Goal: Transaction & Acquisition: Purchase product/service

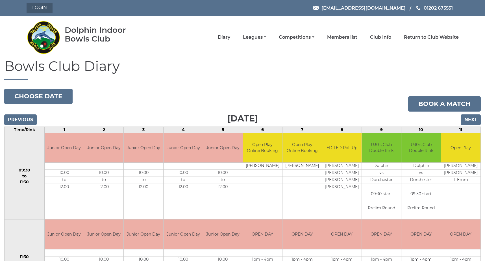
drag, startPoint x: 34, startPoint y: 5, endPoint x: 32, endPoint y: 7, distance: 3.0
click at [34, 5] on link "Login" at bounding box center [40, 8] width 26 height 10
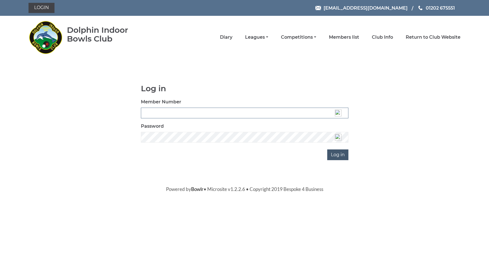
type input "4006"
click at [337, 157] on input "Log in" at bounding box center [337, 154] width 21 height 11
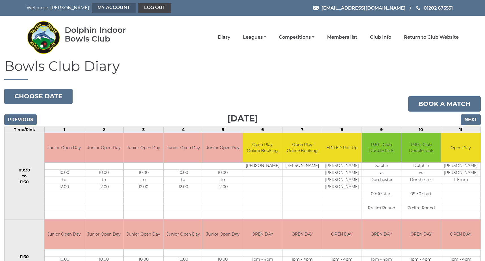
click at [92, 7] on link "My Account" at bounding box center [114, 8] width 44 height 10
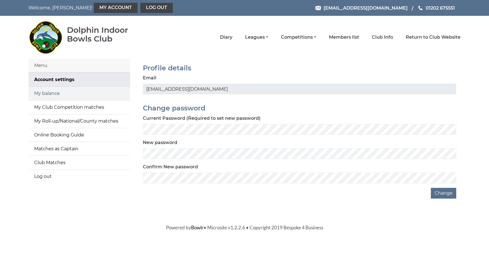
click at [48, 93] on link "My balance" at bounding box center [80, 94] width 102 height 14
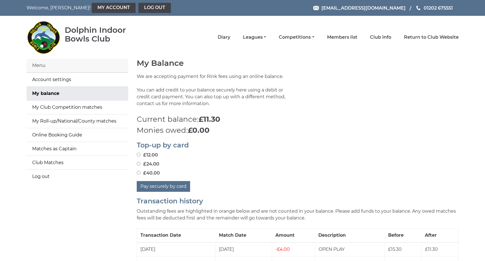
click at [139, 163] on input "£24.00" at bounding box center [139, 164] width 4 height 4
radio input "true"
click at [159, 185] on button "Pay securely by card" at bounding box center [163, 186] width 53 height 11
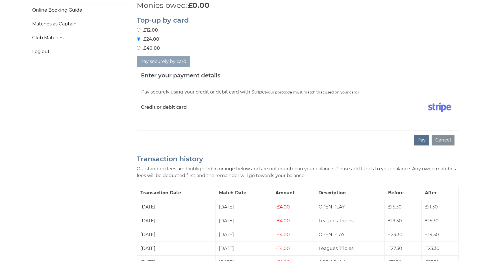
scroll to position [141, 0]
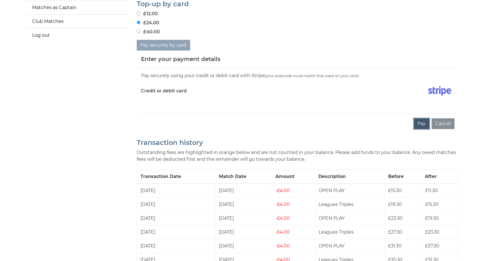
click at [419, 123] on button "Pay" at bounding box center [422, 123] width 16 height 11
